Goal: Task Accomplishment & Management: Complete application form

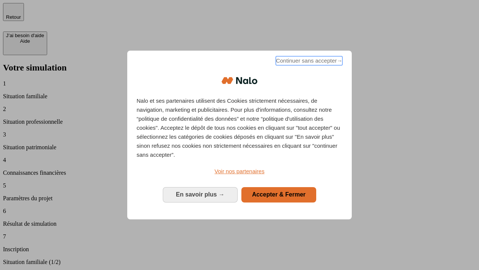
click at [308, 62] on span "Continuer sans accepter →" at bounding box center [309, 60] width 67 height 9
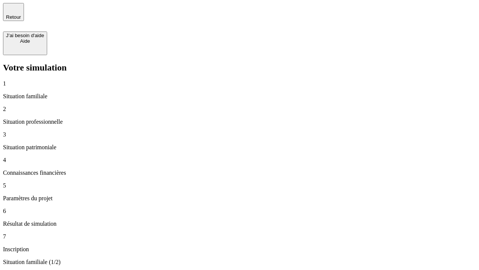
type input "30 000"
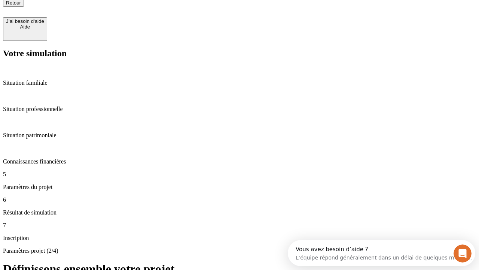
type input "25"
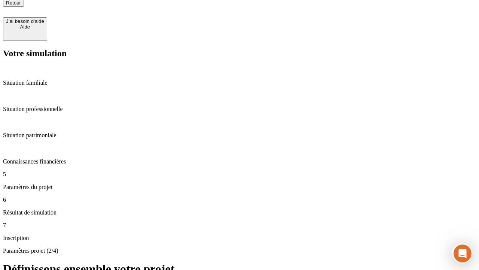
type input "64"
type input "1 000"
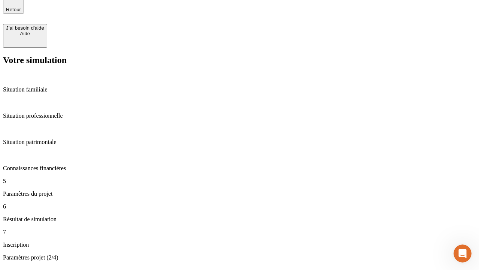
type input "640"
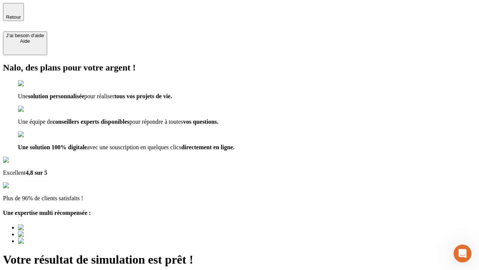
type input "[EMAIL_ADDRESS][PERSON_NAME][DOMAIN_NAME]"
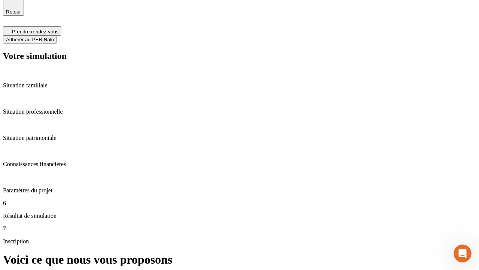
click at [54, 37] on span "Adhérer au PER Nalo" at bounding box center [30, 40] width 48 height 6
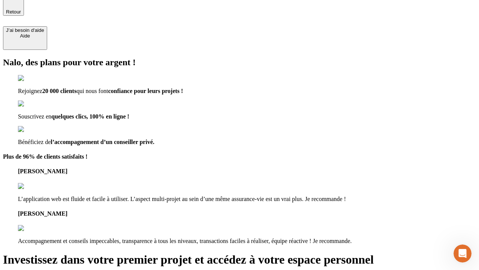
scroll to position [4, 0]
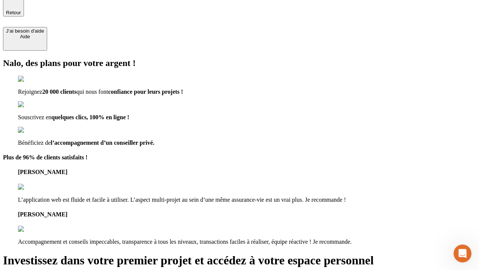
type input "abc"
